Goal: Navigation & Orientation: Find specific page/section

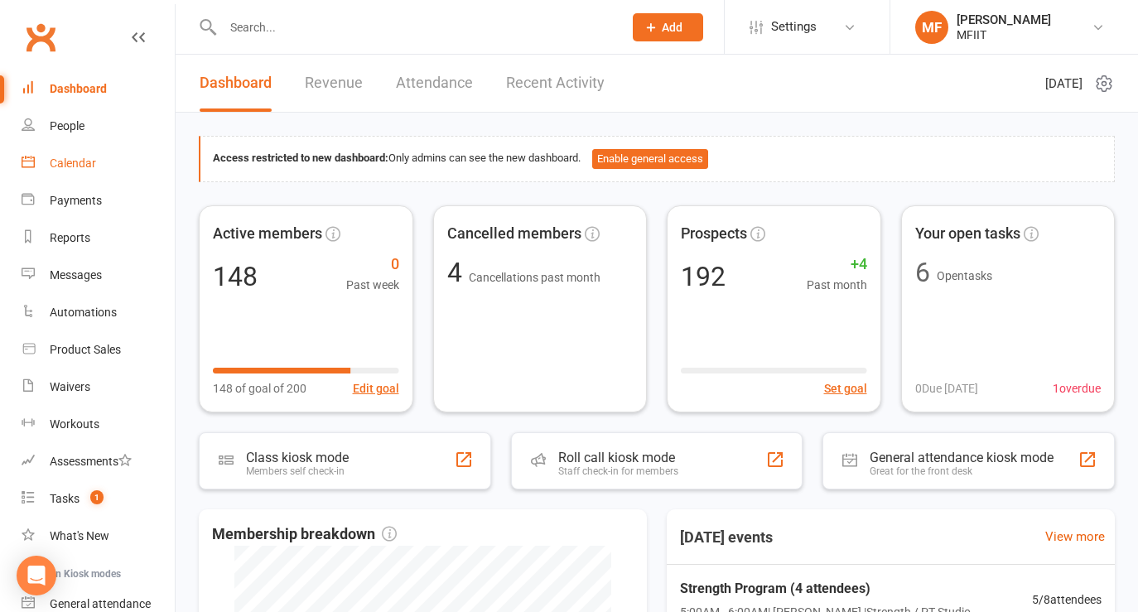
click at [66, 162] on div "Calendar" at bounding box center [73, 163] width 46 height 13
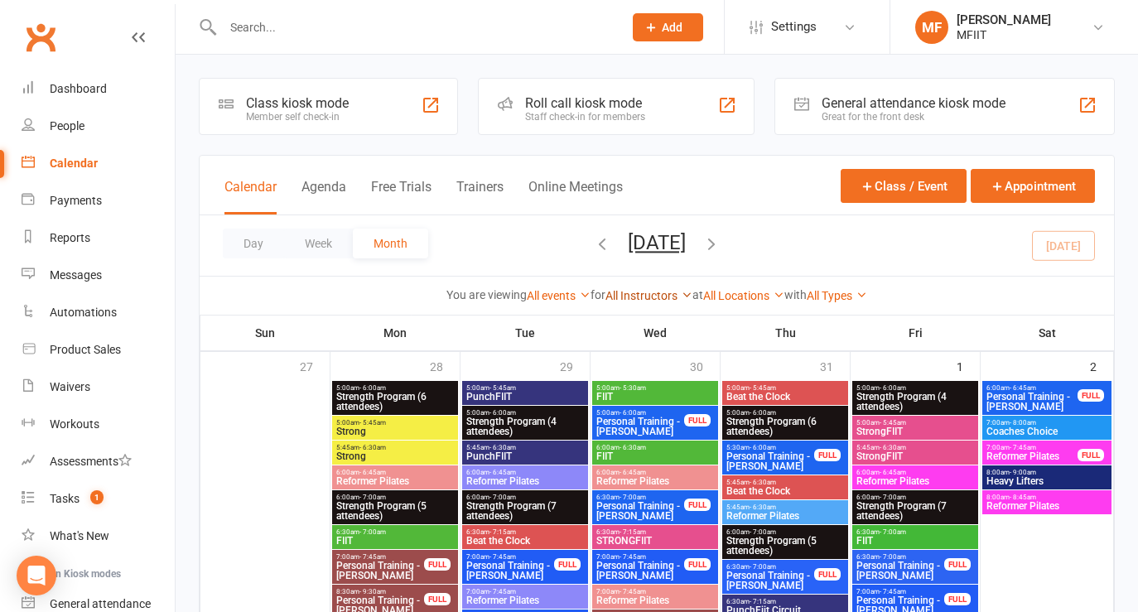
click at [641, 297] on link "All Instructors" at bounding box center [648, 295] width 87 height 13
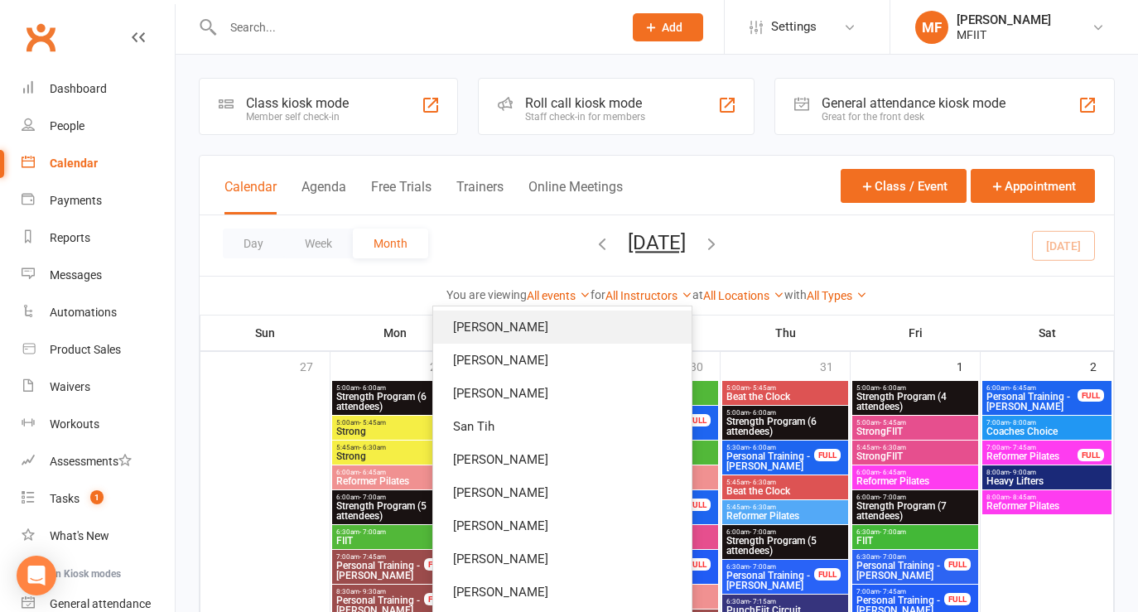
click at [618, 330] on link "[PERSON_NAME]" at bounding box center [562, 327] width 258 height 33
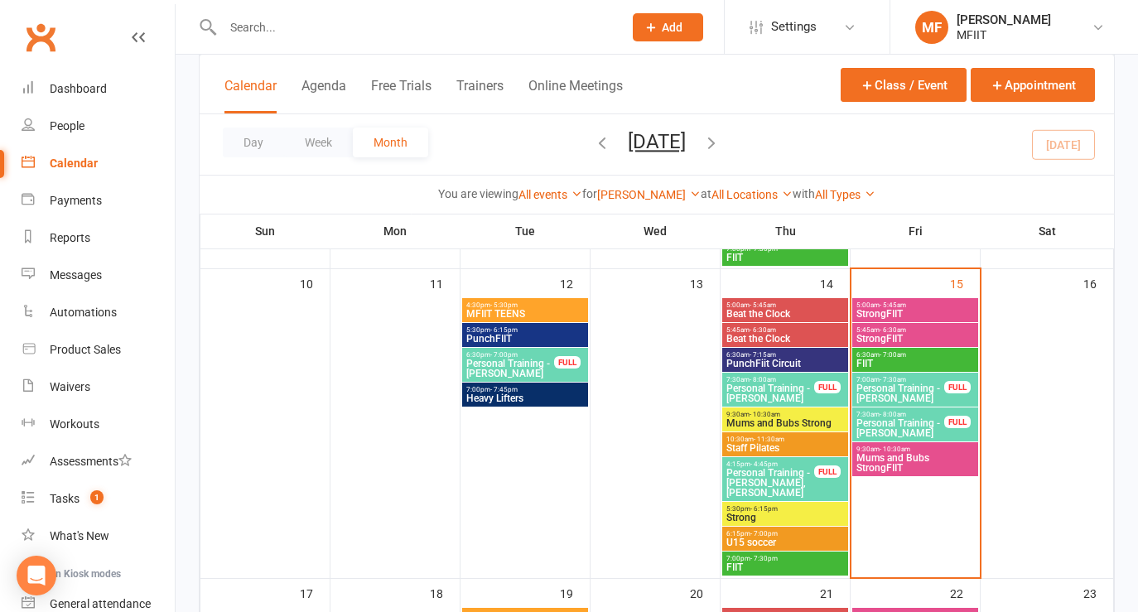
scroll to position [644, 0]
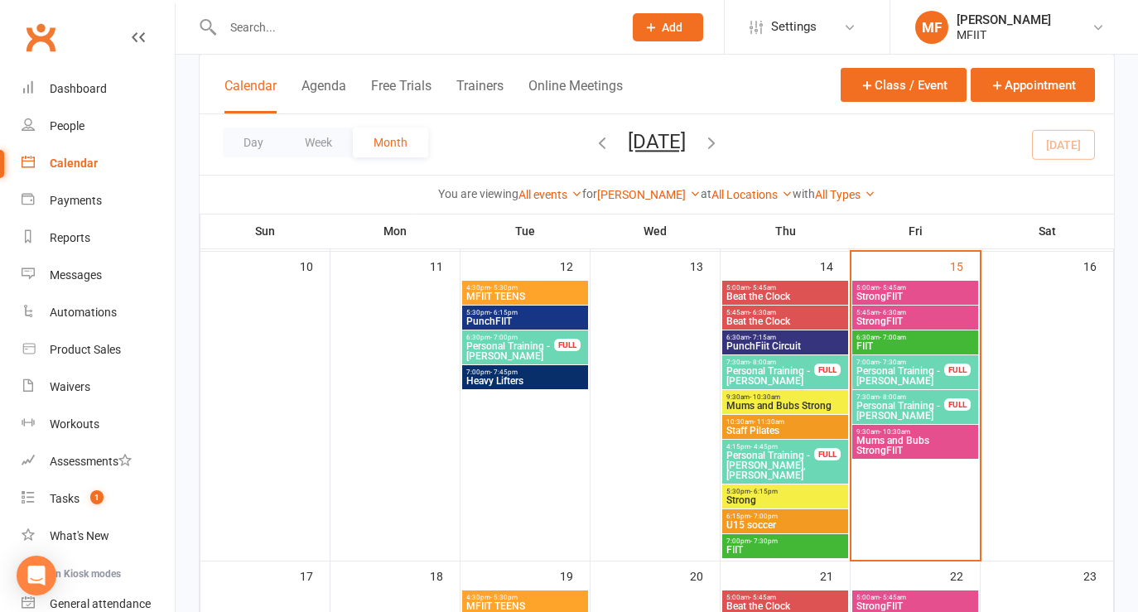
click at [660, 186] on div "[PERSON_NAME] Show All Instructors [PERSON_NAME] [PERSON_NAME] San Tih [PERSON_…" at bounding box center [649, 195] width 104 height 18
click at [659, 190] on link "[PERSON_NAME]" at bounding box center [649, 194] width 104 height 13
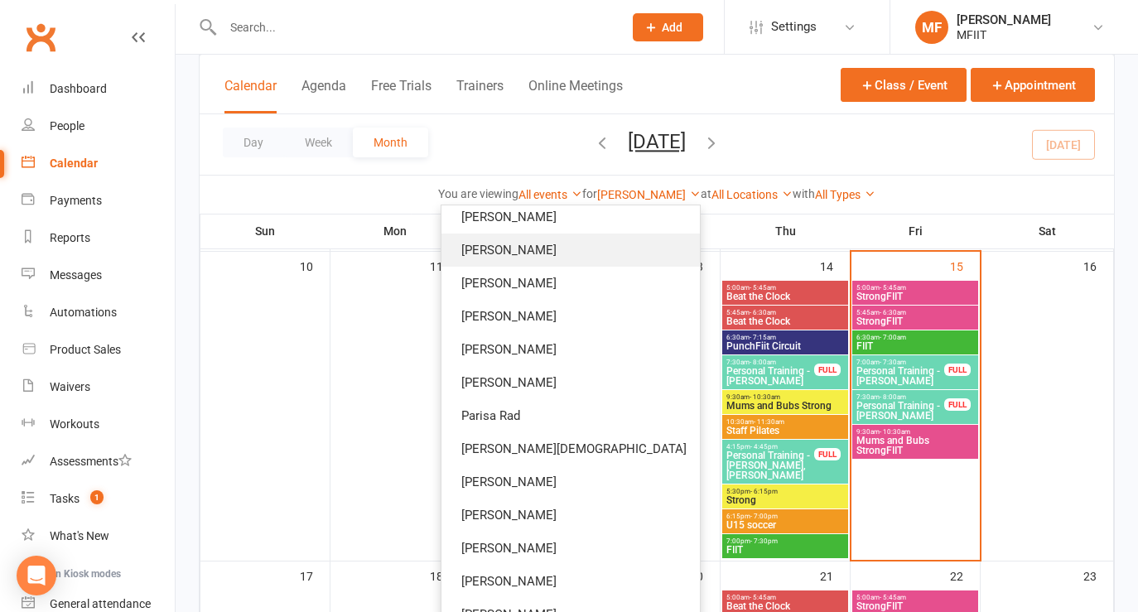
scroll to position [261, 0]
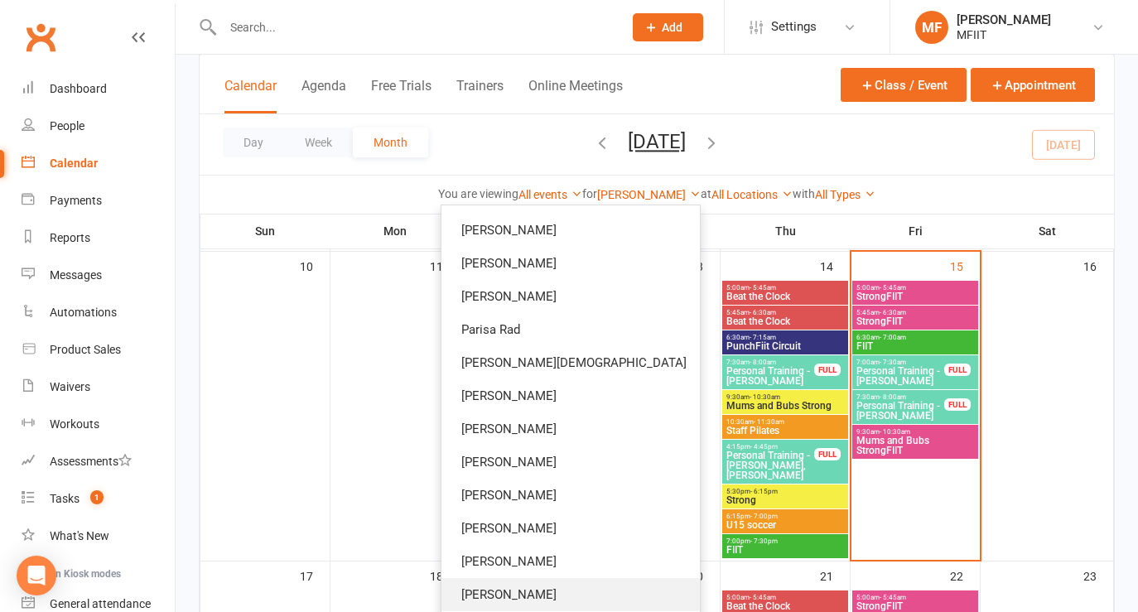
click at [575, 600] on link "[PERSON_NAME]" at bounding box center [570, 594] width 258 height 33
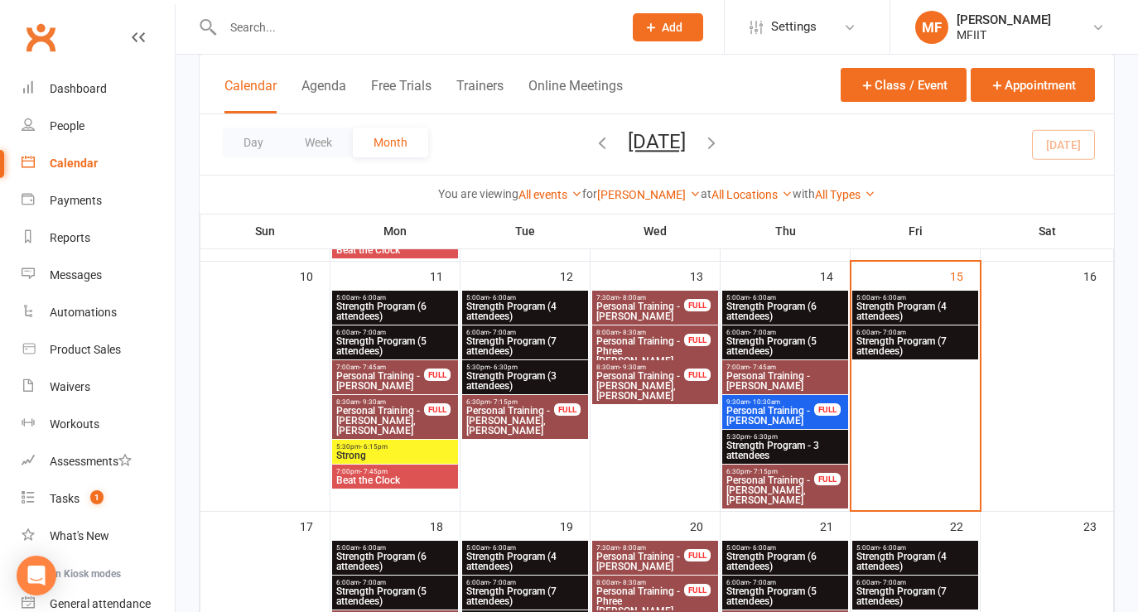
scroll to position [549, 0]
